Goal: Information Seeking & Learning: Learn about a topic

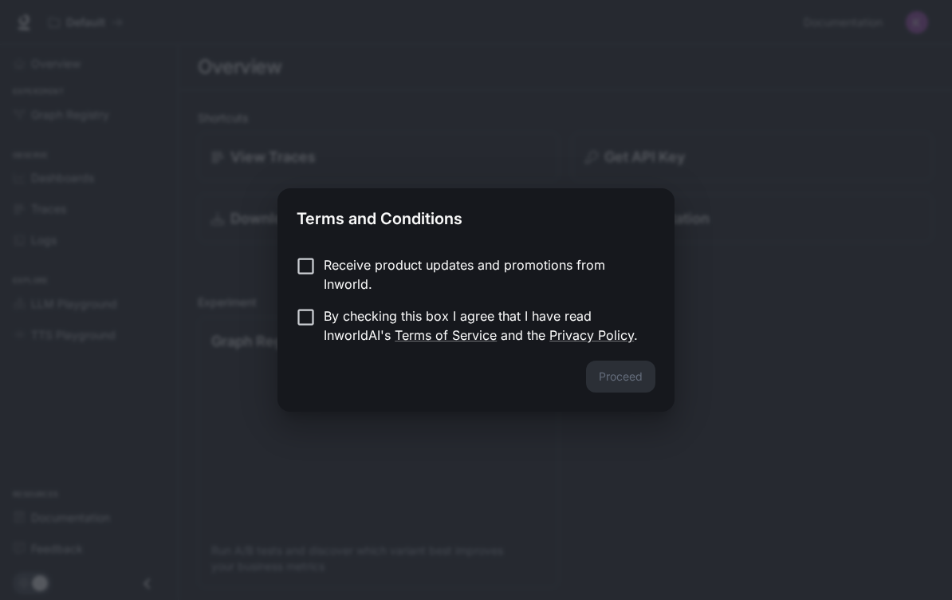
click at [309, 248] on div "Receive product updates and promotions from Inworld. By checking this box I agr…" at bounding box center [476, 302] width 397 height 118
click at [636, 391] on button "Proceed" at bounding box center [620, 377] width 69 height 32
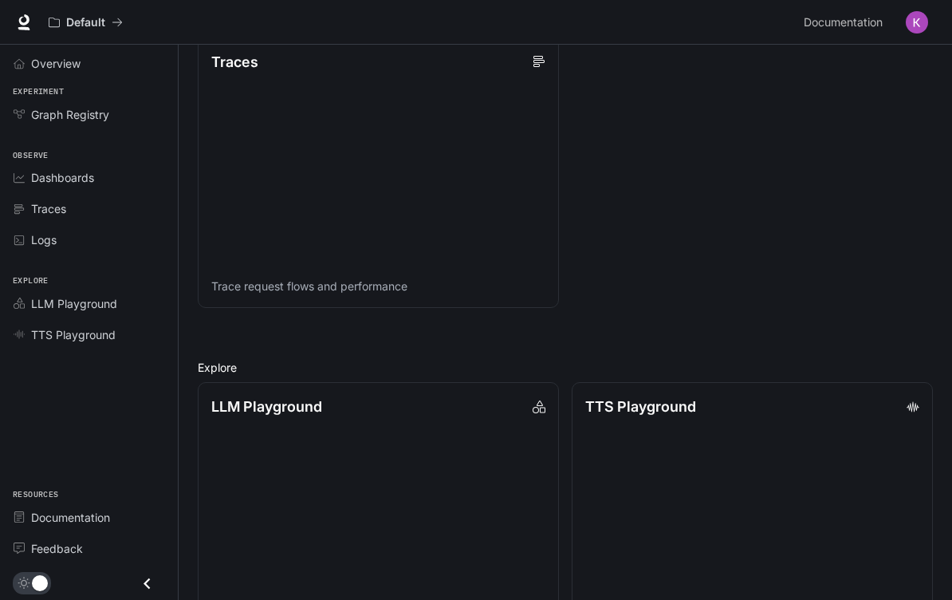
scroll to position [951, 0]
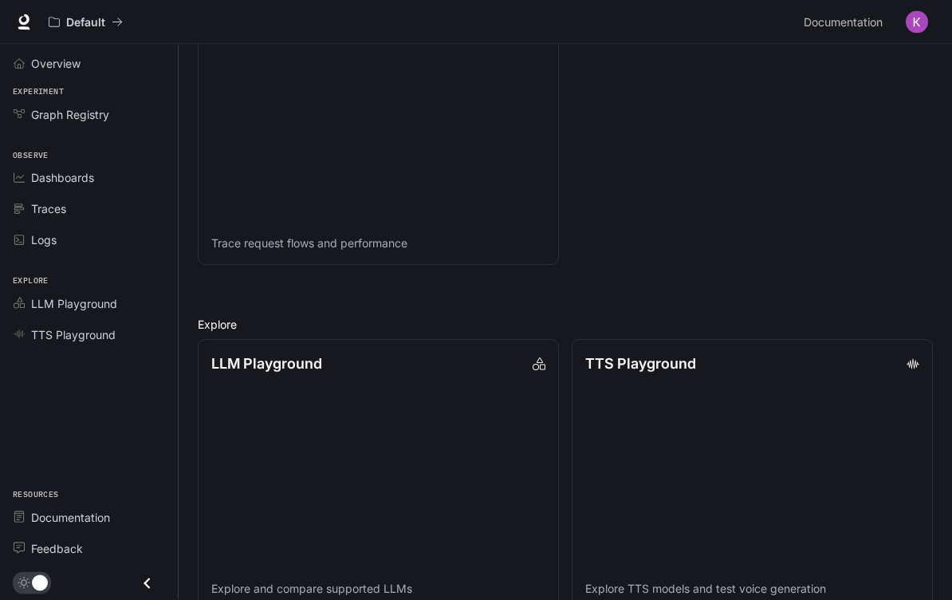
click at [95, 295] on span "LLM Playground" at bounding box center [74, 303] width 86 height 17
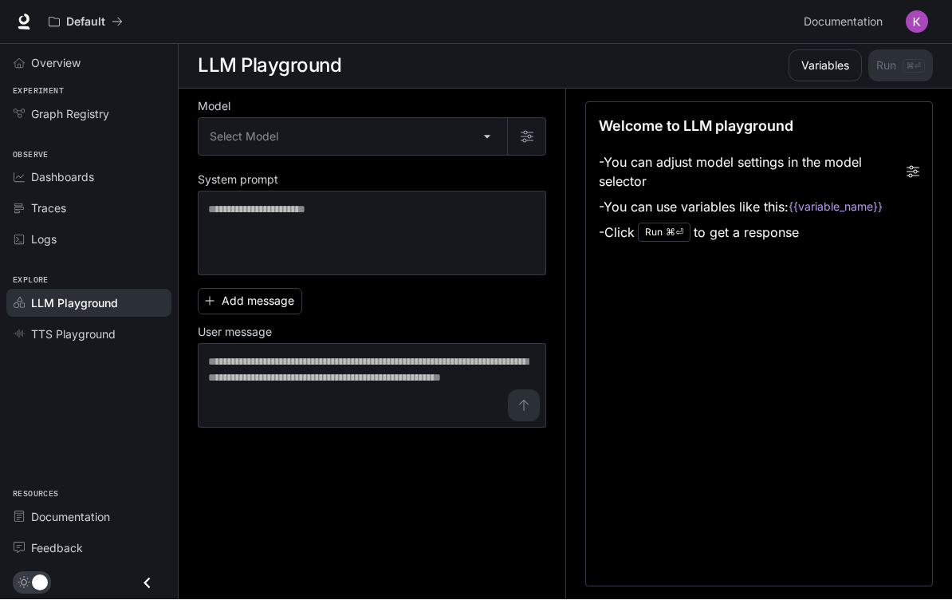
click at [484, 138] on body "Skip to main content Default Documentation Documentation Portal Overview Experi…" at bounding box center [476, 299] width 952 height 601
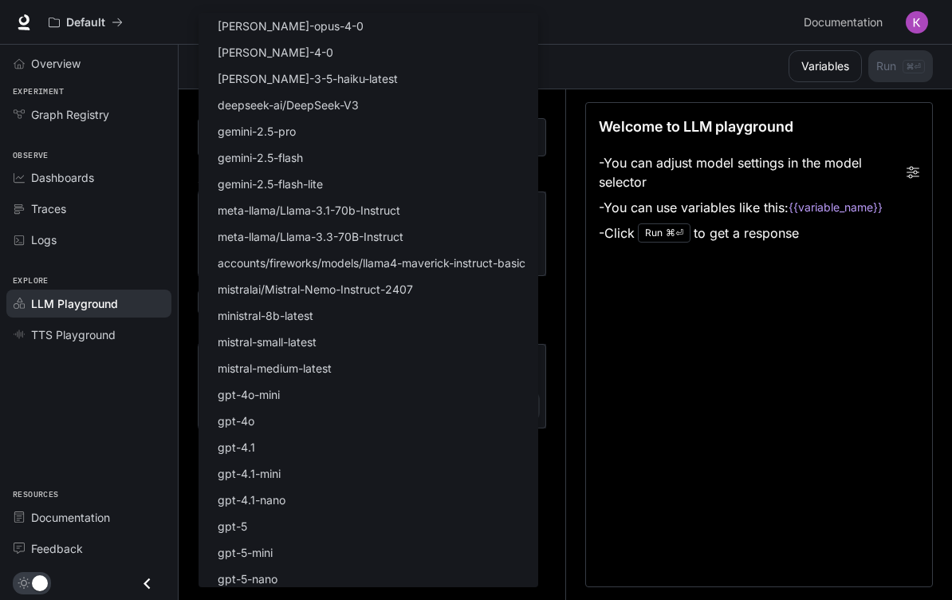
scroll to position [0, 0]
click at [365, 400] on li "gpt-4o-mini" at bounding box center [369, 394] width 340 height 26
type input "**********"
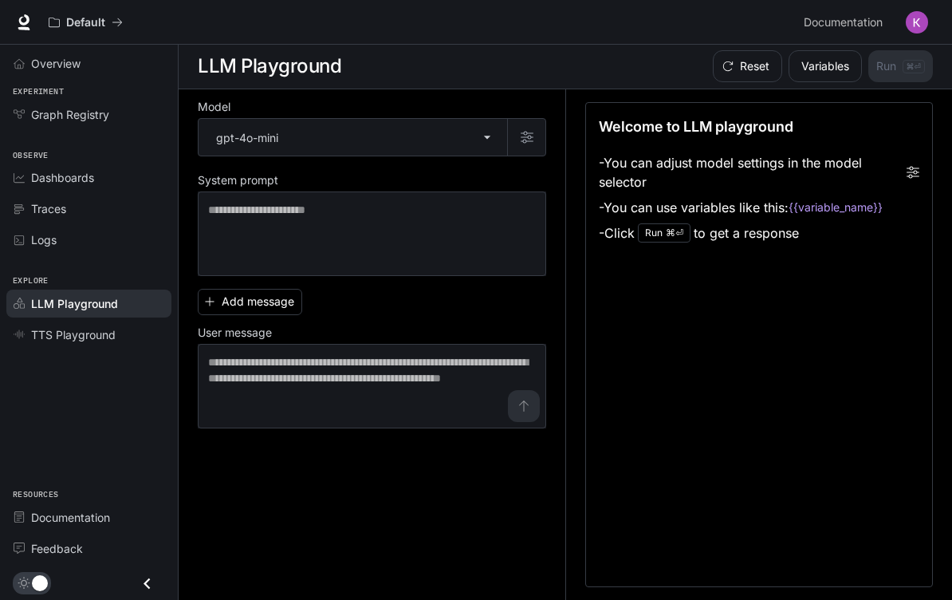
click at [109, 526] on span "Documentation" at bounding box center [70, 517] width 79 height 17
click at [116, 65] on div "Overview" at bounding box center [97, 63] width 133 height 17
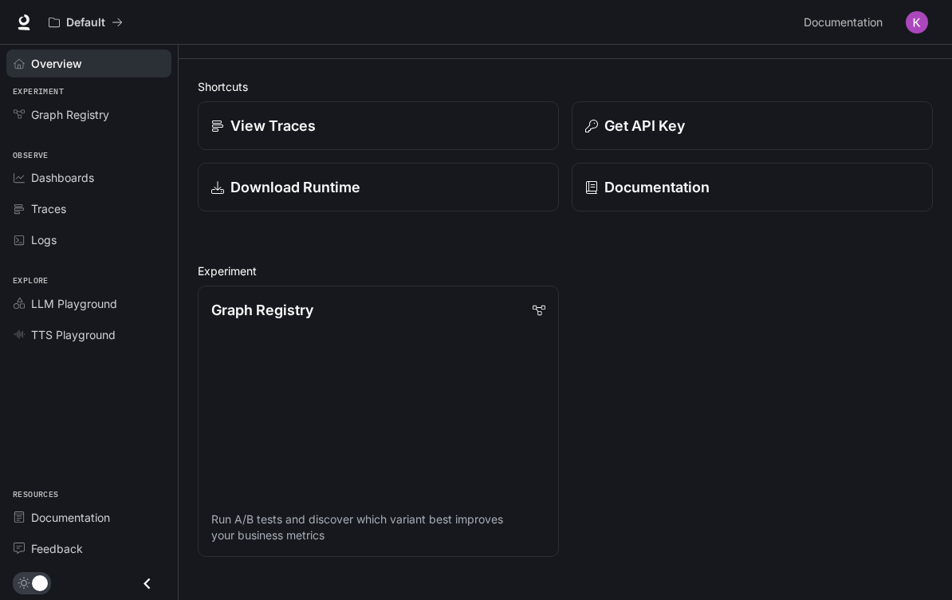
click at [733, 180] on div "Documentation" at bounding box center [753, 187] width 334 height 22
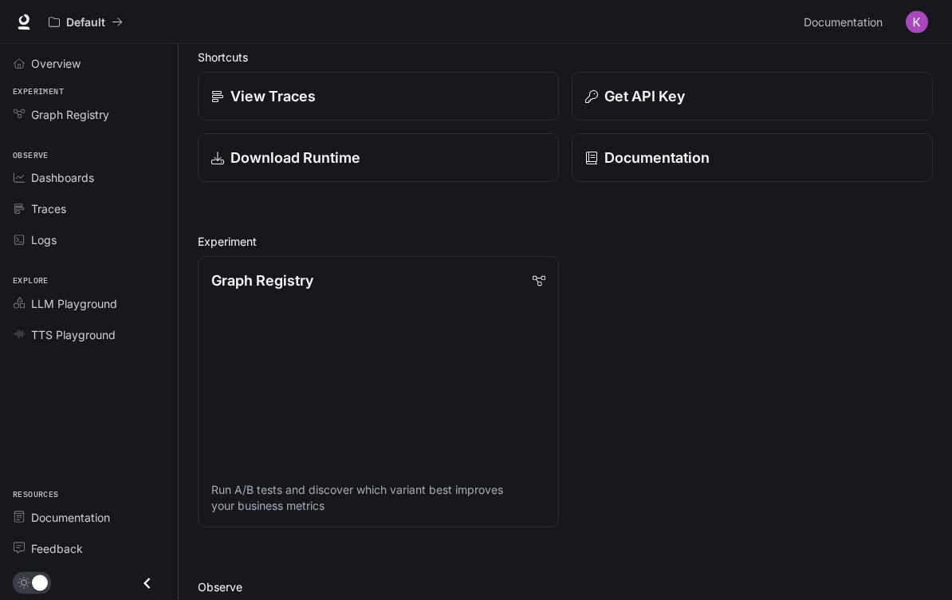
scroll to position [74, 0]
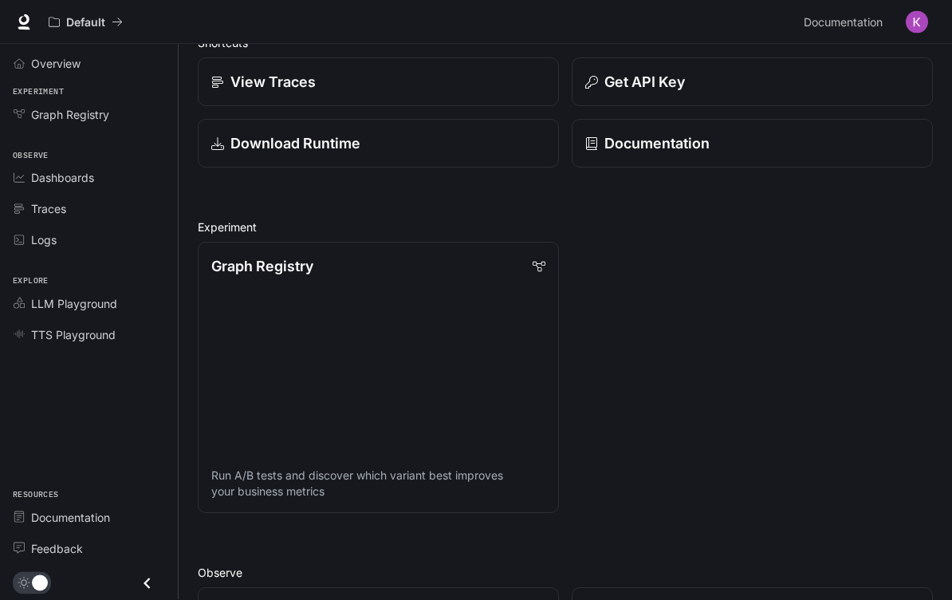
click at [546, 270] on icon at bounding box center [539, 267] width 13 height 13
